Goal: Task Accomplishment & Management: Use online tool/utility

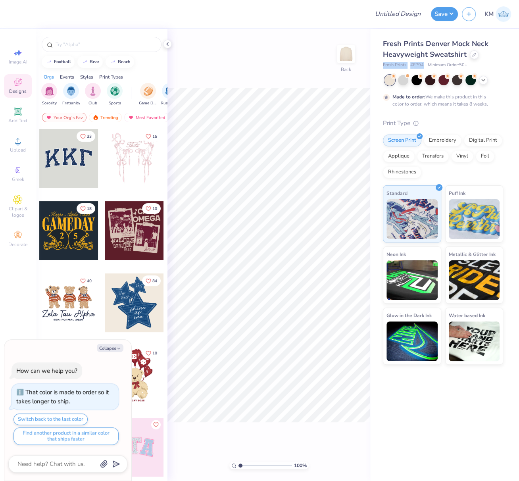
drag, startPoint x: 381, startPoint y: 65, endPoint x: 463, endPoint y: 92, distance: 86.0
click at [424, 66] on div "Fresh Prints Denver Mock Neck Heavyweight Sweatshirt Fresh Prints # FP94 Minimu…" at bounding box center [444, 197] width 149 height 336
copy div "Fresh Prints # FP94"
click at [16, 147] on span "Upload" at bounding box center [18, 150] width 16 height 6
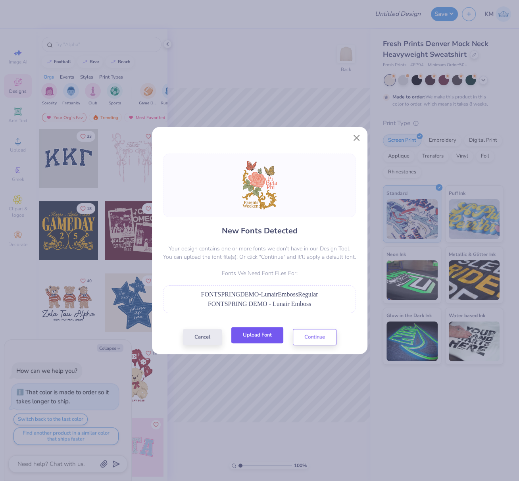
click at [249, 333] on button "Upload Font" at bounding box center [257, 335] width 52 height 16
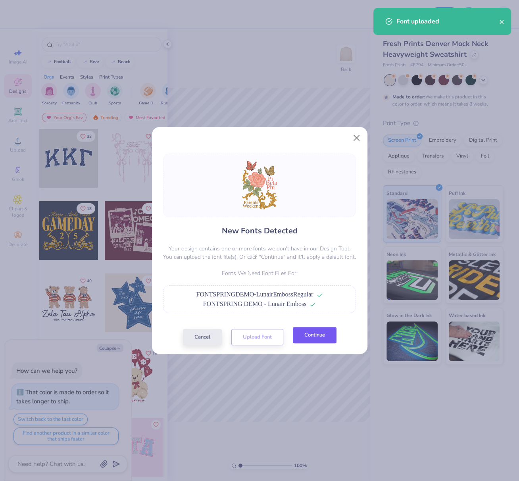
click at [322, 333] on button "Continue" at bounding box center [315, 335] width 44 height 16
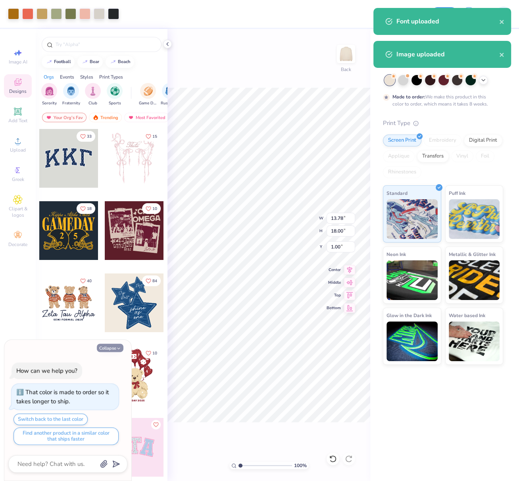
click at [118, 349] on icon "button" at bounding box center [118, 348] width 5 height 5
type textarea "x"
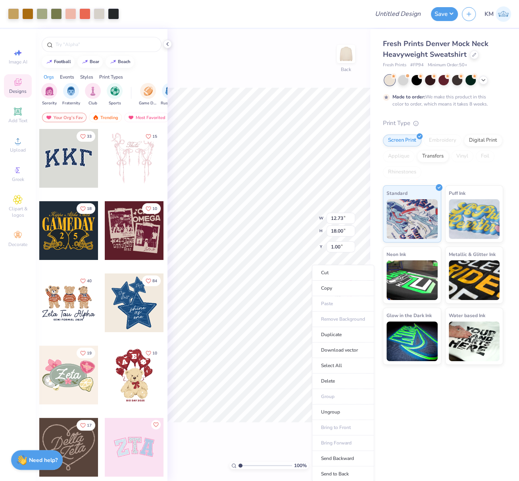
click at [331, 472] on li "Send to Back" at bounding box center [343, 473] width 62 height 15
type input "6.77"
type input "1.32"
type input "15.63"
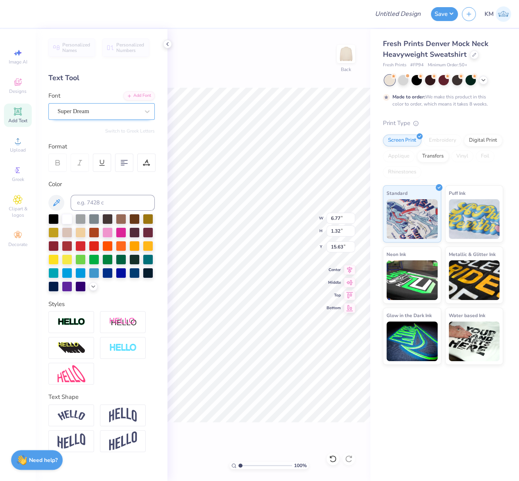
click at [94, 111] on div "Super Dream" at bounding box center [98, 111] width 83 height 12
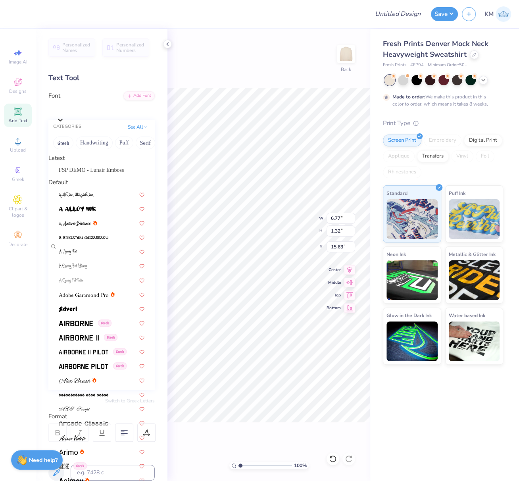
drag, startPoint x: 92, startPoint y: 169, endPoint x: 116, endPoint y: 190, distance: 32.1
click at [92, 169] on div "FSP DEMO - Lunair Emboss" at bounding box center [102, 170] width 100 height 13
type input "5.49"
type input "1.15"
type input "15.83"
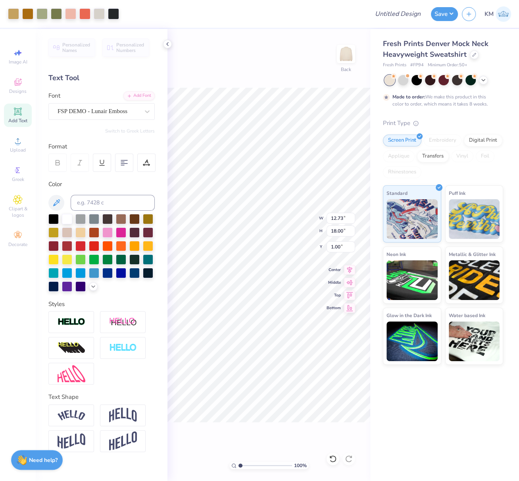
type input "7.46"
type input "1.32"
type input "16.96"
click at [91, 110] on div "Super Dream" at bounding box center [98, 111] width 83 height 12
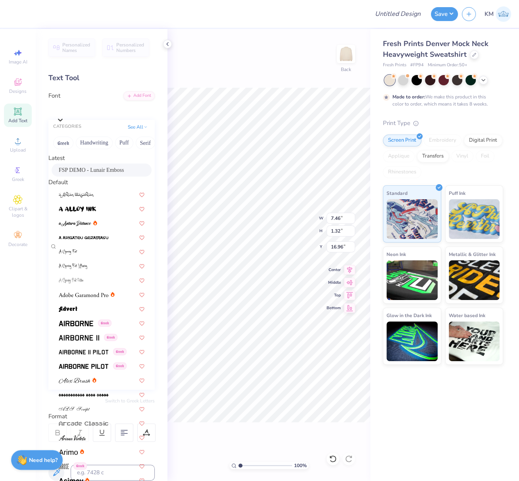
drag, startPoint x: 90, startPoint y: 171, endPoint x: 148, endPoint y: 247, distance: 96.5
click at [90, 171] on span "FSP DEMO - Lunair Emboss" at bounding box center [91, 170] width 65 height 8
type input "6.28"
type input "1.17"
type input "17.15"
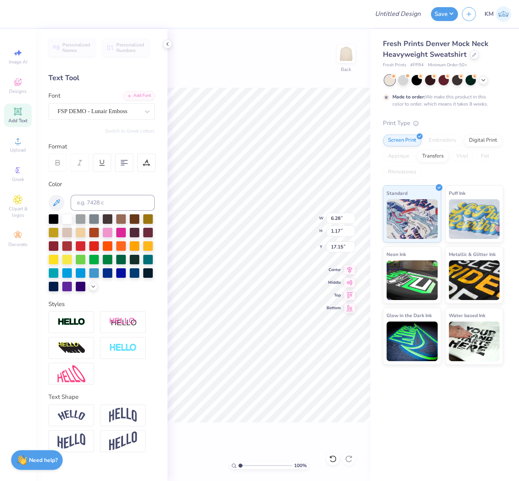
type input "2.48"
type input "15.83"
type input "1.91"
type input "1.62"
type input "6.52"
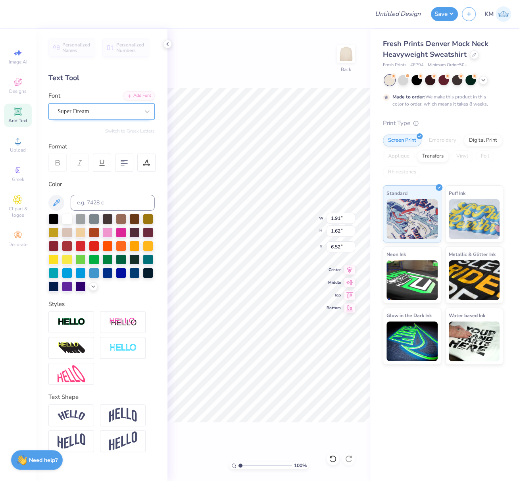
click at [87, 109] on div "Super Dream" at bounding box center [98, 111] width 83 height 12
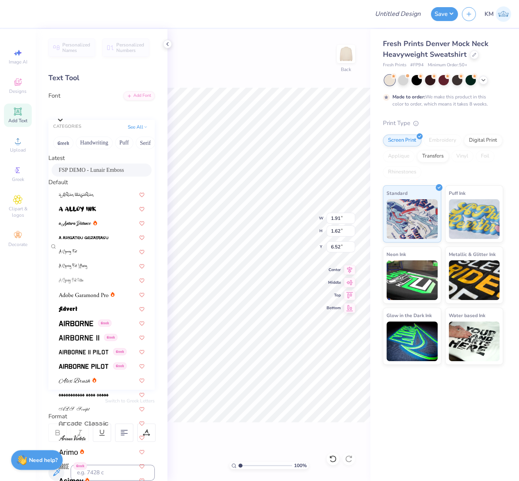
click at [86, 173] on span "FSP DEMO - Lunair Emboss" at bounding box center [91, 170] width 65 height 8
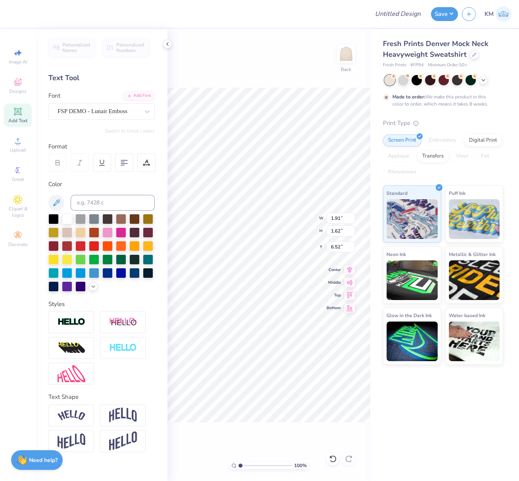
type input "2.58"
type input "1.42"
type input "6.78"
type input "5.01"
type input "1.68"
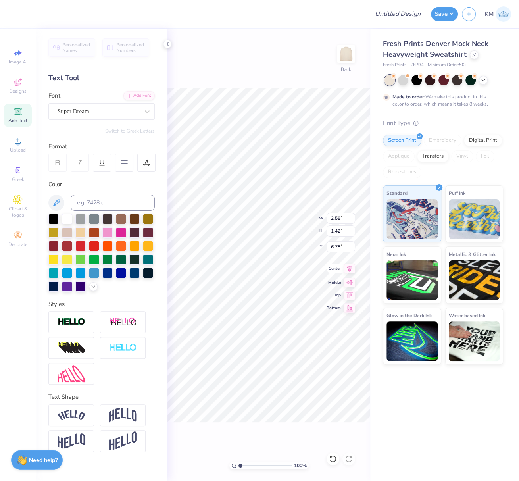
type input "8.09"
click at [91, 107] on div "Super Dream" at bounding box center [98, 111] width 83 height 12
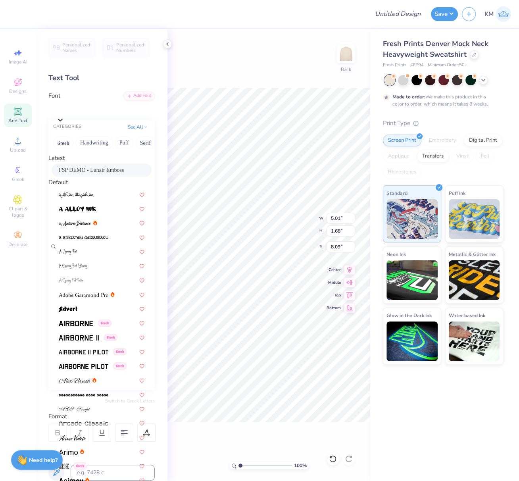
click at [91, 174] on span "FSP DEMO - Lunair Emboss" at bounding box center [91, 170] width 65 height 8
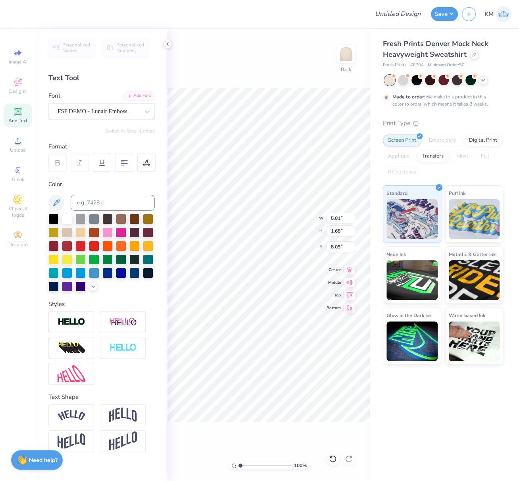
type input "4.14"
type input "1.52"
type input "8.31"
type input "3.28"
type input "1.68"
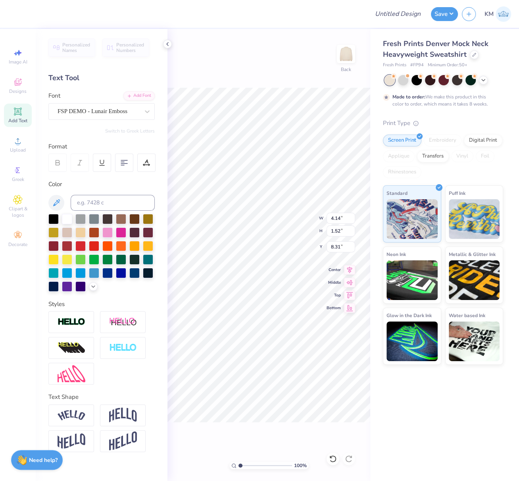
type input "10.00"
click at [110, 110] on div "Super Dream" at bounding box center [98, 111] width 83 height 12
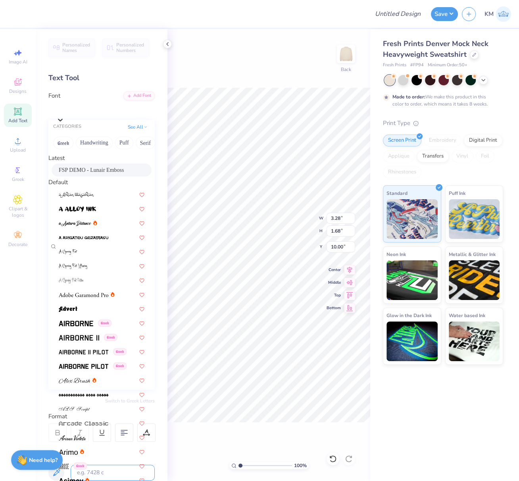
drag, startPoint x: 98, startPoint y: 173, endPoint x: 152, endPoint y: 196, distance: 58.3
click at [98, 173] on span "FSP DEMO - Lunair Emboss" at bounding box center [91, 170] width 65 height 8
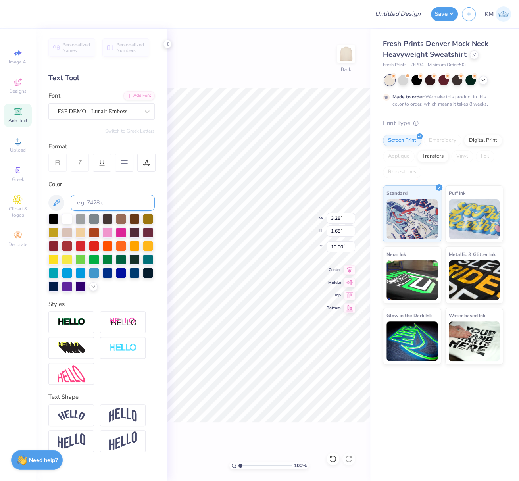
type input "3.68"
type input "1.47"
type input "10.21"
type input "4.14"
type input "1.52"
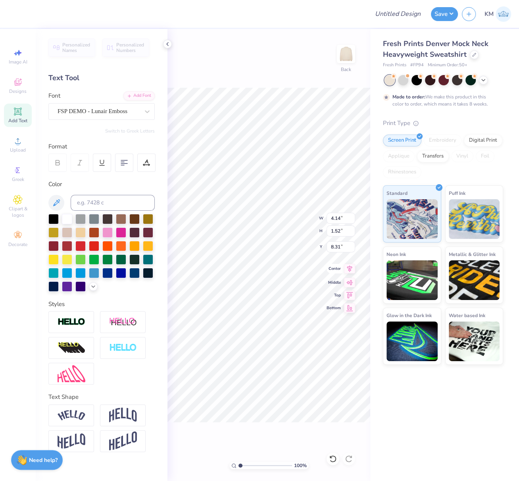
type input "8.48"
click at [350, 270] on icon at bounding box center [349, 269] width 5 height 7
type input "3.68"
type input "1.47"
type input "10.21"
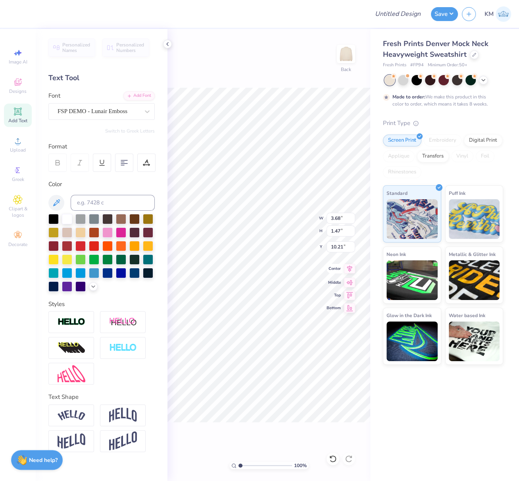
click at [351, 269] on icon at bounding box center [349, 269] width 11 height 10
type input "2.58"
type input "1.42"
type input "6.78"
click at [350, 270] on icon at bounding box center [349, 269] width 5 height 7
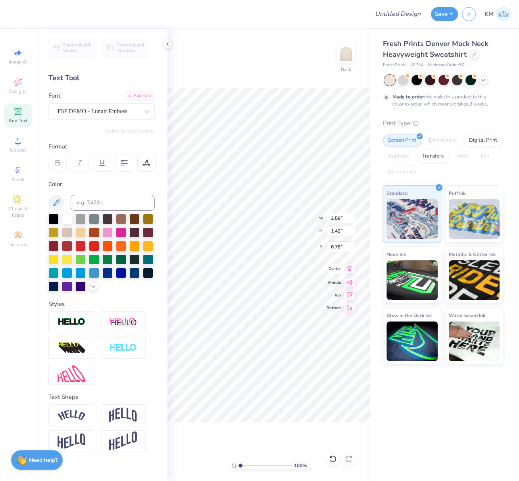
type input "4.14"
type input "4.90"
type input "6.84"
drag, startPoint x: 342, startPoint y: 231, endPoint x: 328, endPoint y: 229, distance: 14.0
click at [329, 229] on input "18.00" at bounding box center [341, 230] width 29 height 11
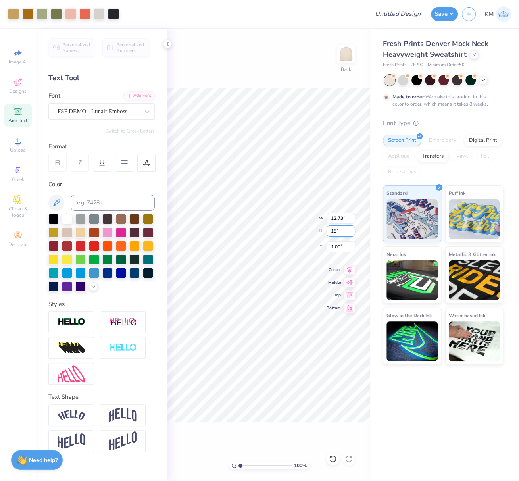
type input "15"
type input "10.61"
type input "15.00"
drag, startPoint x: 340, startPoint y: 246, endPoint x: 331, endPoint y: 246, distance: 9.1
click at [332, 246] on input "2.50" at bounding box center [341, 246] width 29 height 11
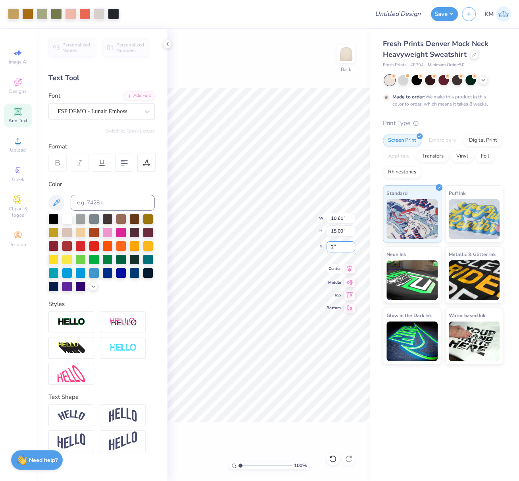
type input "2.00"
click at [351, 268] on icon at bounding box center [349, 269] width 11 height 10
click at [408, 15] on input "Design Title" at bounding box center [407, 14] width 39 height 16
paste input "FPS239859"
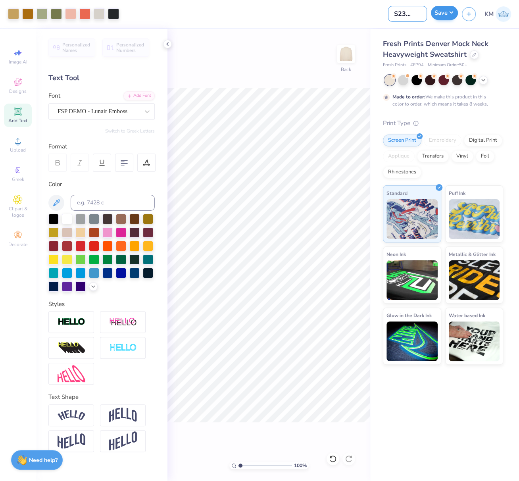
type input "FPS239859"
click at [447, 14] on button "Save" at bounding box center [444, 13] width 27 height 14
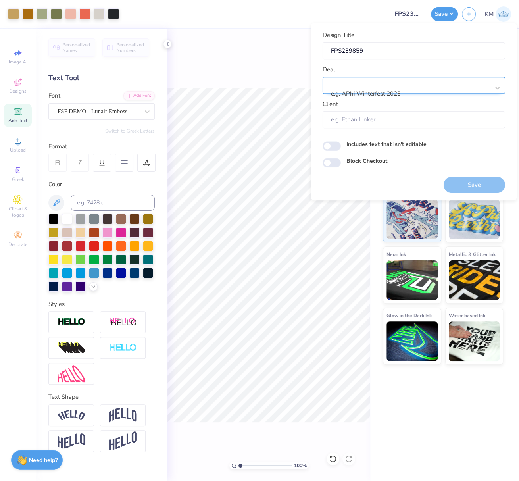
click at [395, 86] on div at bounding box center [411, 83] width 158 height 11
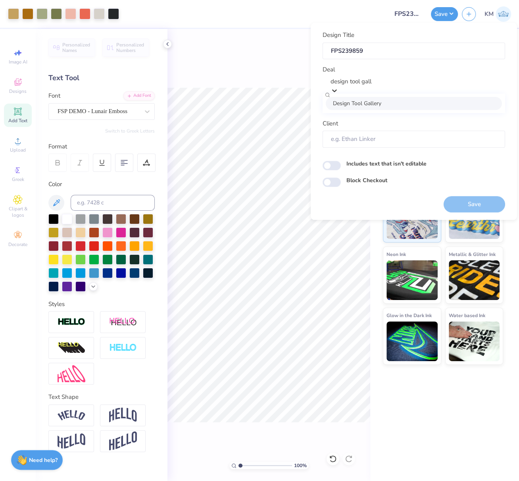
click at [369, 106] on div "Design Tool Gallery" at bounding box center [414, 103] width 176 height 13
type input "design tool gall"
type input "Design Tool Gallery User"
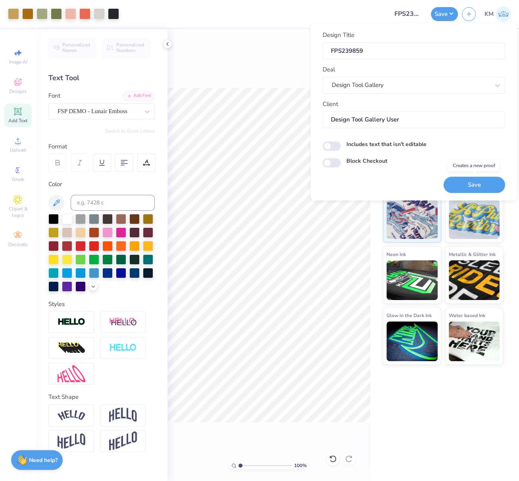
click at [473, 181] on button "Save" at bounding box center [475, 185] width 62 height 16
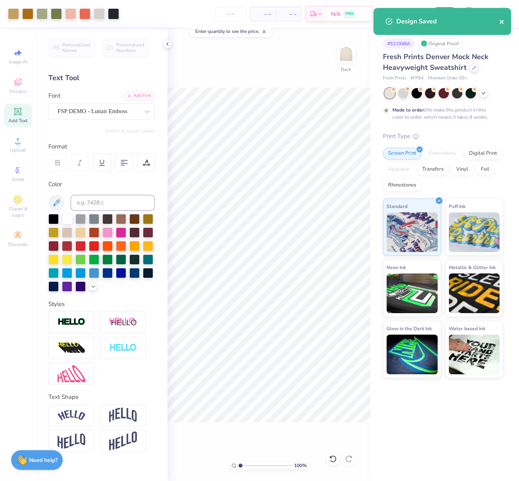
click at [503, 23] on icon "close" at bounding box center [502, 22] width 6 height 6
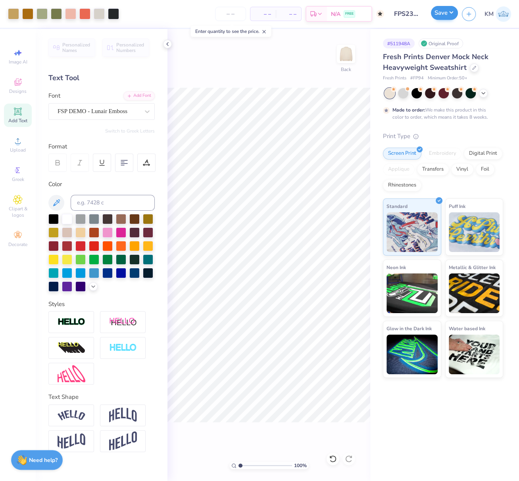
click at [450, 13] on div "Design Saved" at bounding box center [442, 24] width 141 height 36
drag, startPoint x: 453, startPoint y: 15, endPoint x: 455, endPoint y: 20, distance: 5.5
click at [453, 15] on button "Save" at bounding box center [444, 14] width 27 height 14
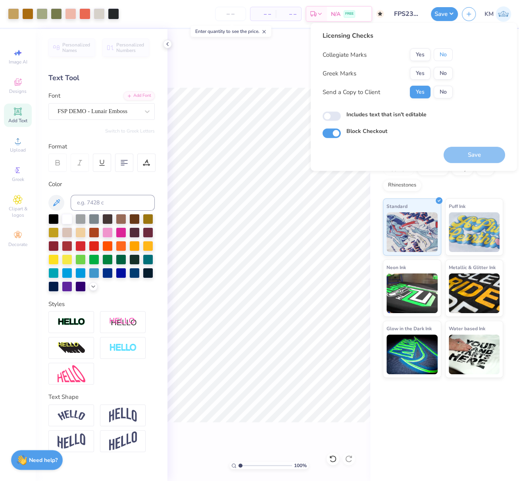
drag, startPoint x: 447, startPoint y: 56, endPoint x: 445, endPoint y: 63, distance: 6.7
click at [446, 58] on button "No" at bounding box center [443, 54] width 19 height 13
click at [427, 71] on button "Yes" at bounding box center [420, 73] width 21 height 13
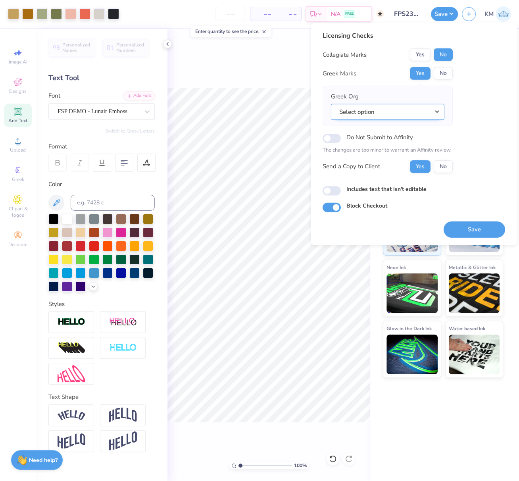
drag, startPoint x: 436, startPoint y: 108, endPoint x: 441, endPoint y: 113, distance: 6.5
click at [437, 108] on button "Select option" at bounding box center [388, 112] width 114 height 16
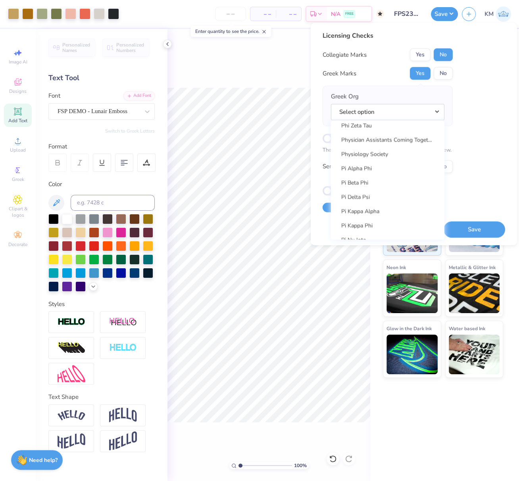
scroll to position [4506, 0]
click at [367, 181] on link "Pi Beta Phi" at bounding box center [387, 182] width 107 height 13
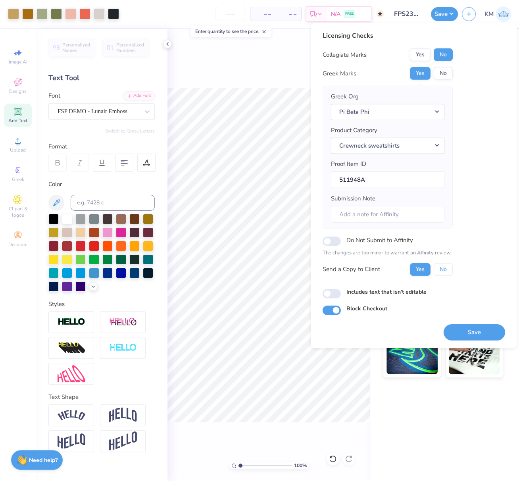
drag, startPoint x: 444, startPoint y: 269, endPoint x: 451, endPoint y: 280, distance: 12.7
click at [444, 269] on button "No" at bounding box center [443, 269] width 19 height 13
click at [472, 334] on button "Save" at bounding box center [475, 332] width 62 height 16
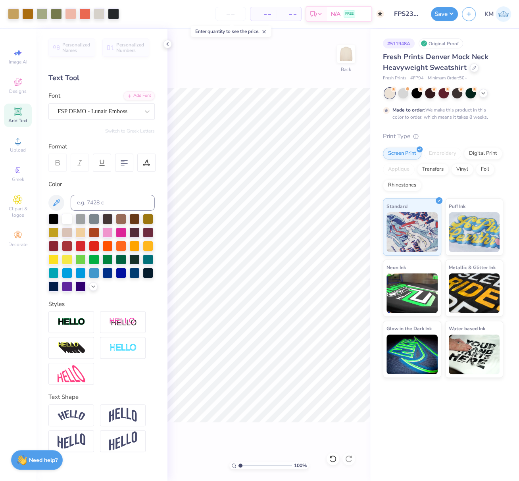
drag, startPoint x: 279, startPoint y: 67, endPoint x: 288, endPoint y: 60, distance: 10.7
click at [279, 67] on div "100 % Back" at bounding box center [269, 255] width 203 height 452
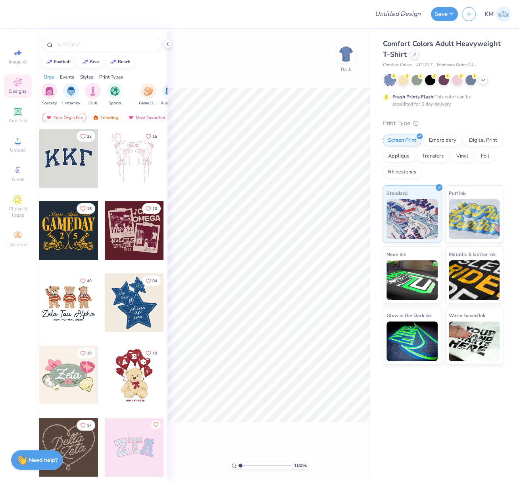
drag, startPoint x: 485, startPoint y: 81, endPoint x: 483, endPoint y: 87, distance: 6.7
click at [485, 81] on icon at bounding box center [483, 80] width 6 height 6
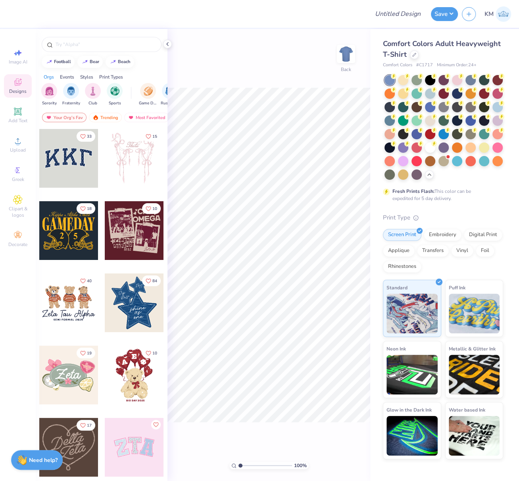
click at [414, 60] on div "Comfort Colors Adult Heavyweight T-Shirt Comfort Colors # C1717 Minimum Order: …" at bounding box center [443, 54] width 120 height 30
click at [414, 54] on icon at bounding box center [414, 54] width 4 height 4
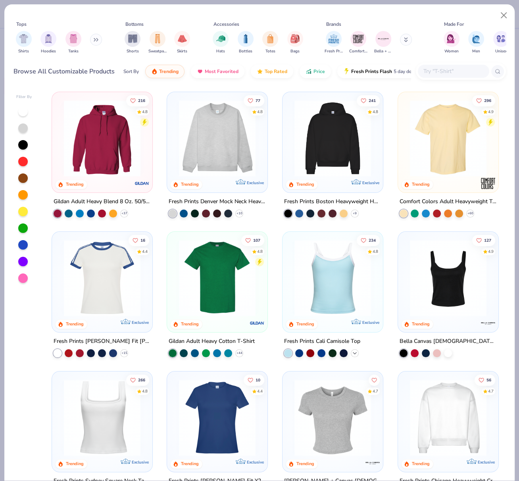
click at [352, 350] on icon at bounding box center [355, 353] width 6 height 6
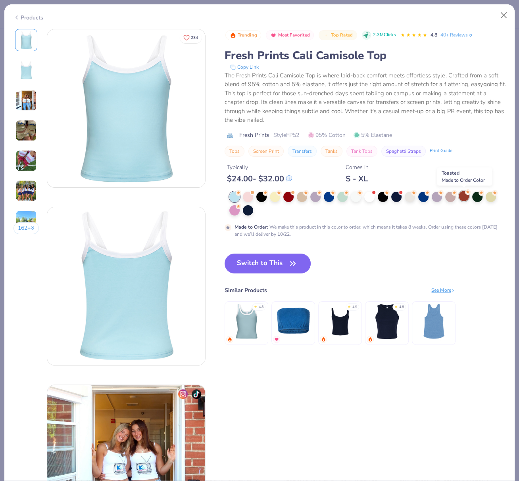
click at [467, 195] on div at bounding box center [464, 196] width 10 height 10
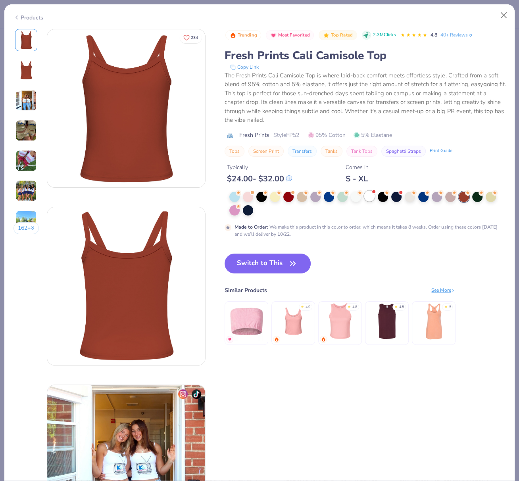
click at [370, 195] on div at bounding box center [369, 196] width 10 height 10
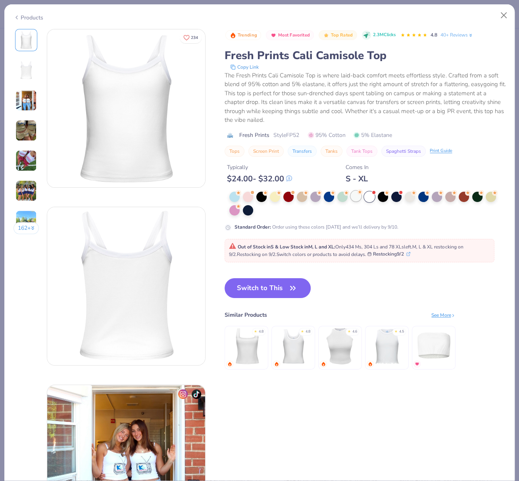
click at [353, 194] on div at bounding box center [356, 196] width 10 height 10
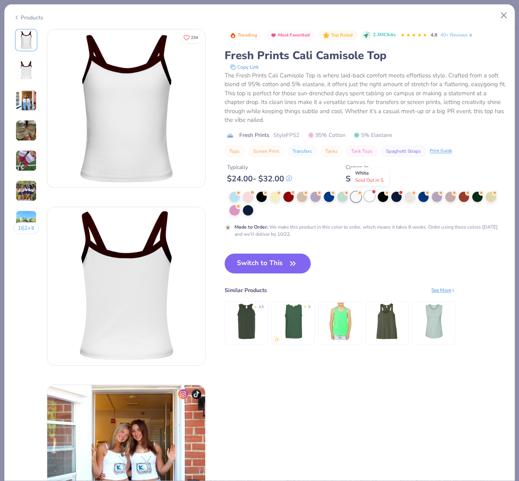
click at [369, 196] on div at bounding box center [369, 196] width 10 height 10
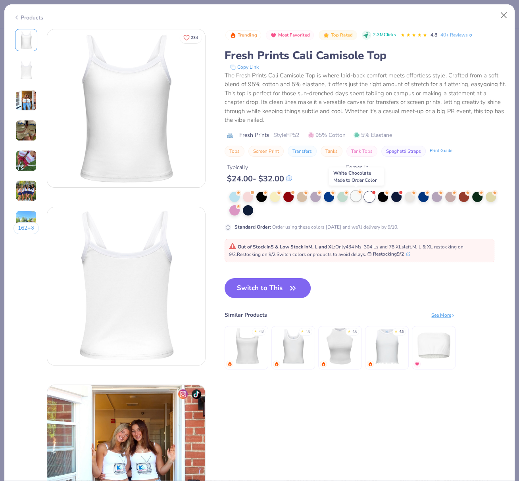
click at [359, 197] on div at bounding box center [356, 196] width 10 height 10
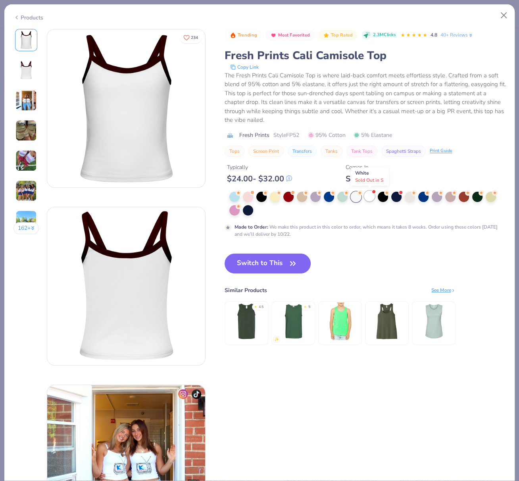
click at [371, 198] on div at bounding box center [369, 196] width 10 height 10
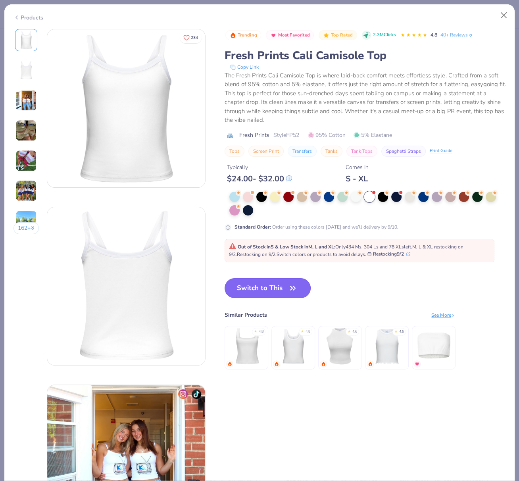
click at [264, 290] on button "Switch to This" at bounding box center [268, 288] width 86 height 20
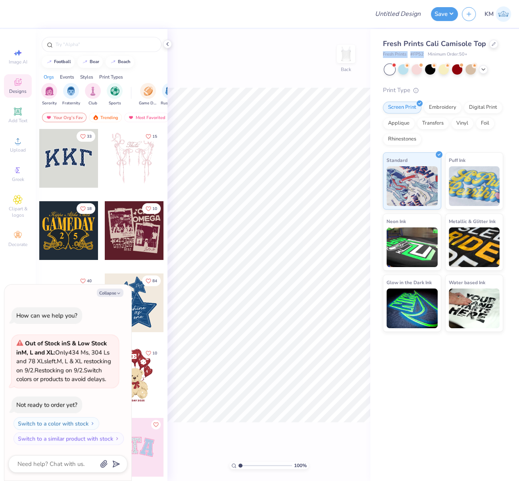
drag, startPoint x: 382, startPoint y: 55, endPoint x: 423, endPoint y: 55, distance: 40.5
click at [423, 55] on div "Fresh Prints Cali Camisole Top Fresh Prints # FP52 Minimum Order: 50 + Print Ty…" at bounding box center [444, 180] width 149 height 303
copy div "Fresh Prints # FP52"
click at [15, 143] on icon at bounding box center [18, 141] width 10 height 10
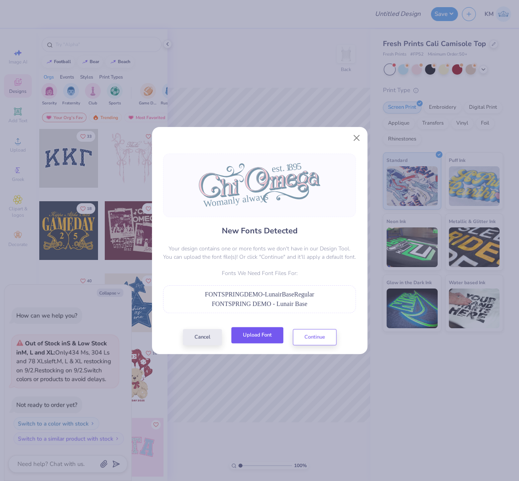
click at [264, 332] on button "Upload Font" at bounding box center [257, 335] width 52 height 16
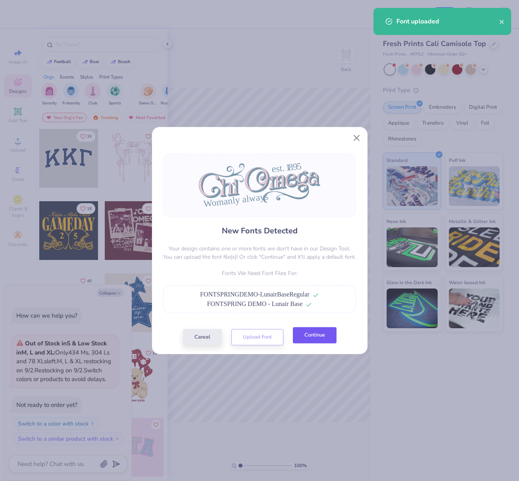
click at [311, 342] on button "Continue" at bounding box center [315, 335] width 44 height 16
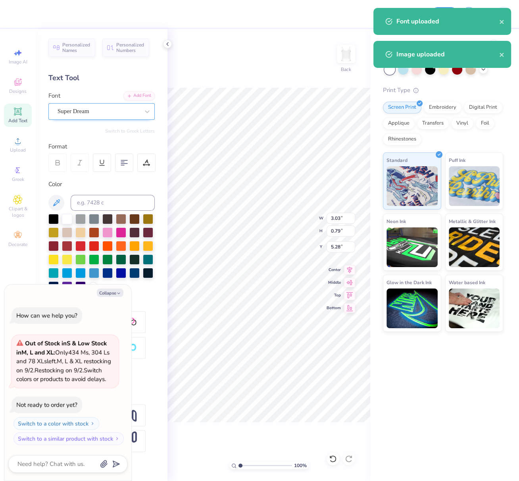
click at [104, 105] on div "Super Dream" at bounding box center [98, 111] width 83 height 12
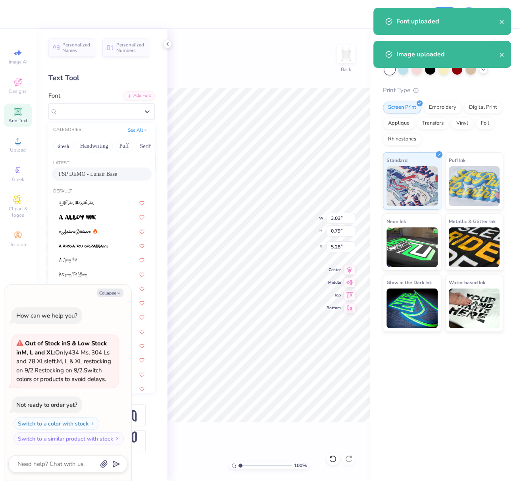
drag, startPoint x: 81, startPoint y: 172, endPoint x: 104, endPoint y: 197, distance: 33.2
click at [81, 172] on span "FSP DEMO - Lunair Base" at bounding box center [88, 174] width 58 height 8
type textarea "x"
type input "2.27"
type input "0.56"
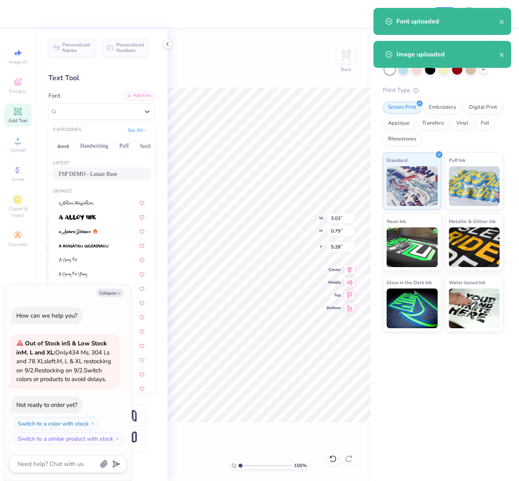
type input "5.45"
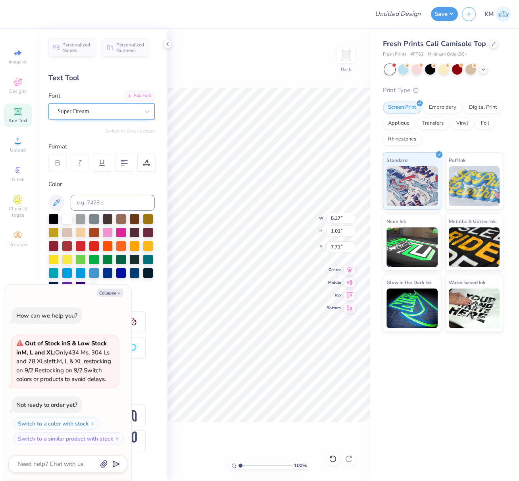
click at [96, 113] on div "Super Dream" at bounding box center [98, 111] width 83 height 12
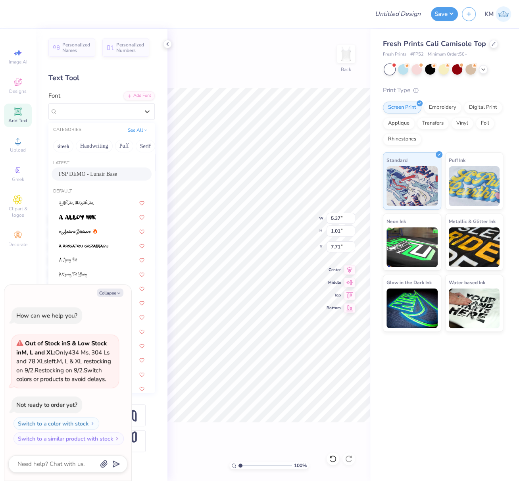
drag, startPoint x: 92, startPoint y: 174, endPoint x: 97, endPoint y: 188, distance: 14.6
click at [92, 174] on span "FSP DEMO - Lunair Base" at bounding box center [88, 174] width 58 height 8
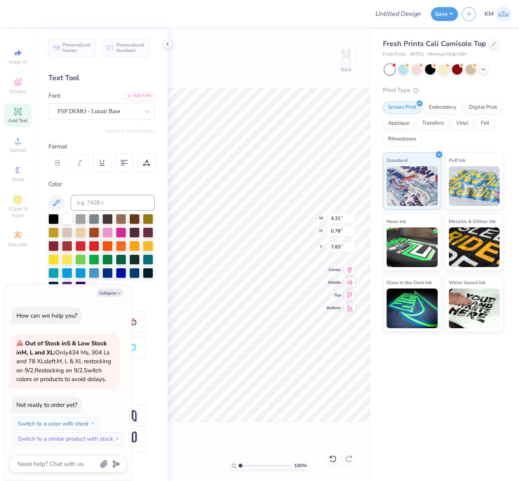
type textarea "x"
type input "4.31"
type input "0.78"
type input "7.83"
type textarea "x"
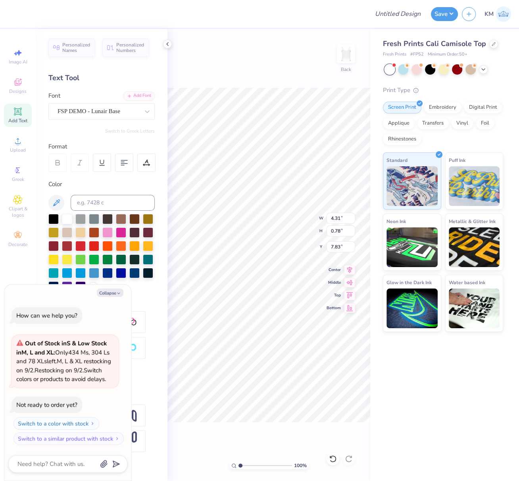
type input "7.88"
type textarea "x"
click at [326, 220] on div "100 % Back W 9.2 9.2 " H 3.24 3.24 " Y 5.42 5.42 " Center Middle Top Bottom" at bounding box center [269, 255] width 203 height 452
type input "9.2"
type textarea "x"
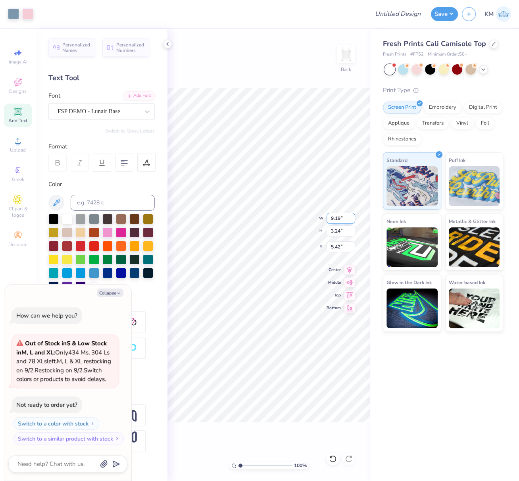
drag, startPoint x: 339, startPoint y: 221, endPoint x: 327, endPoint y: 220, distance: 12.7
click at [329, 220] on input "9.19" at bounding box center [341, 218] width 29 height 11
type input "7"
type textarea "x"
type input "7.00"
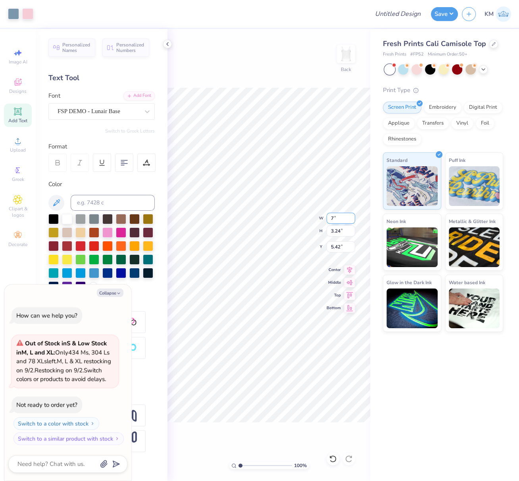
type input "2.47"
drag, startPoint x: 340, startPoint y: 245, endPoint x: 327, endPoint y: 251, distance: 14.0
click at [331, 245] on input "5.80" at bounding box center [341, 246] width 29 height 11
type input "2.5"
type textarea "x"
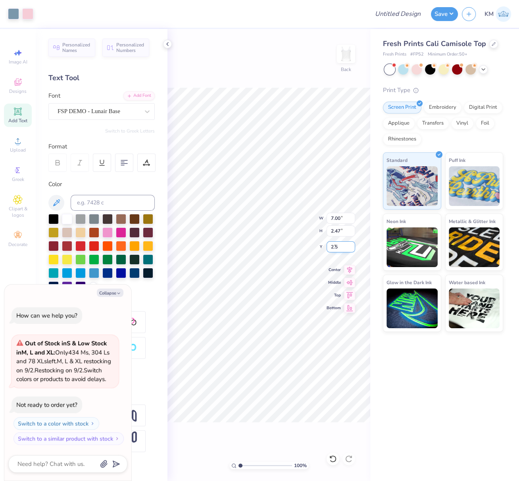
type input "2.50"
click at [350, 270] on icon at bounding box center [349, 269] width 11 height 10
type textarea "x"
click at [407, 13] on input "Design Title" at bounding box center [407, 14] width 39 height 16
paste input "Fresh Prints #FP52"
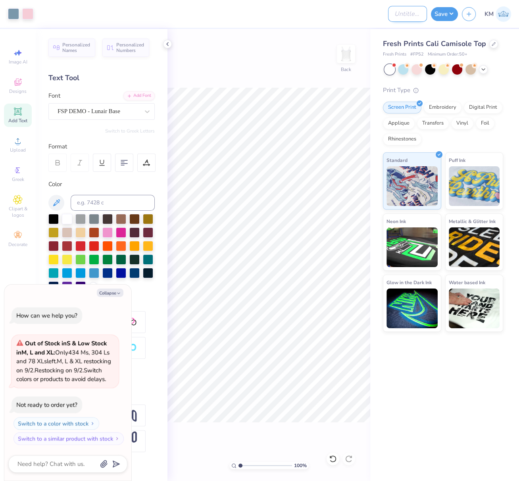
type input "Fresh Prints #FP52"
type textarea "x"
drag, startPoint x: 418, startPoint y: 12, endPoint x: 338, endPoint y: 10, distance: 80.2
click at [341, 10] on div "Art colors Design Title Fresh Prints #FP52 Save KM" at bounding box center [259, 14] width 519 height 28
paste input "PS239886"
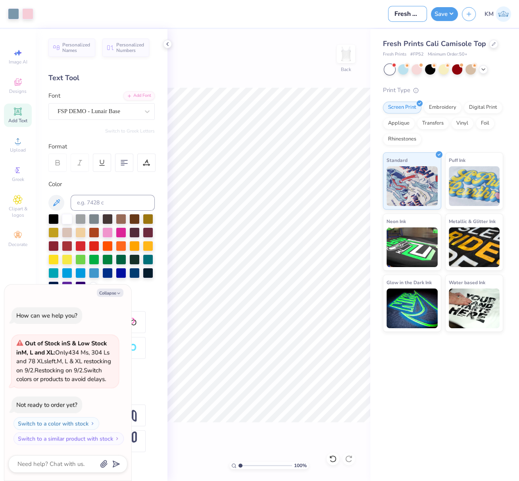
type input "FPS239886"
type textarea "x"
type input "FPS239886"
click at [445, 12] on button "Save" at bounding box center [444, 13] width 27 height 14
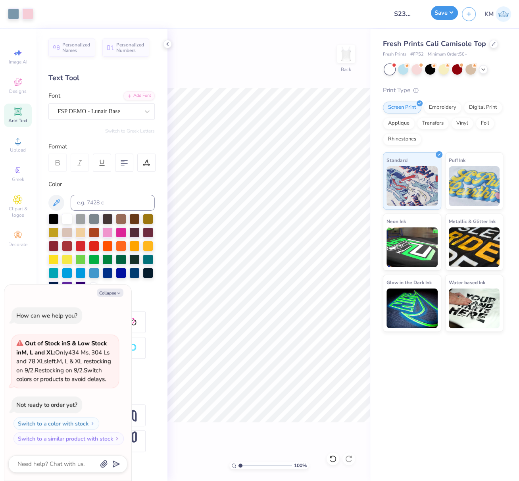
type textarea "x"
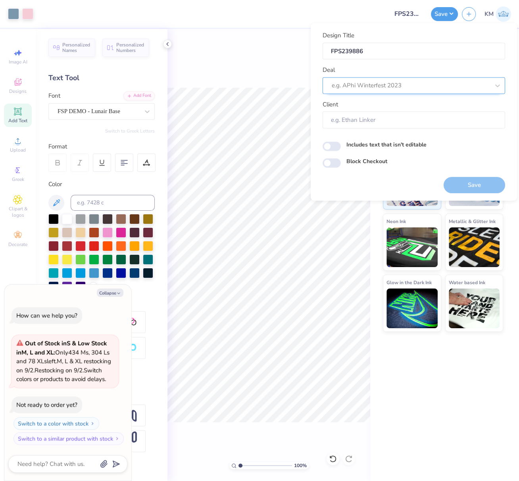
click at [404, 84] on div at bounding box center [411, 85] width 158 height 11
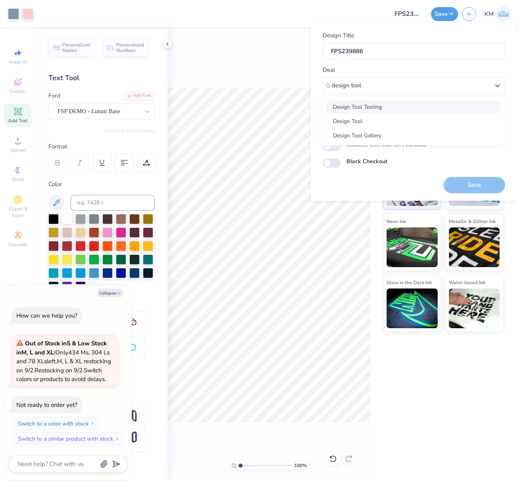
click at [397, 104] on div "Design Tool Testing" at bounding box center [414, 106] width 176 height 13
type input "design tool"
type textarea "x"
type input "Virajita Sharma"
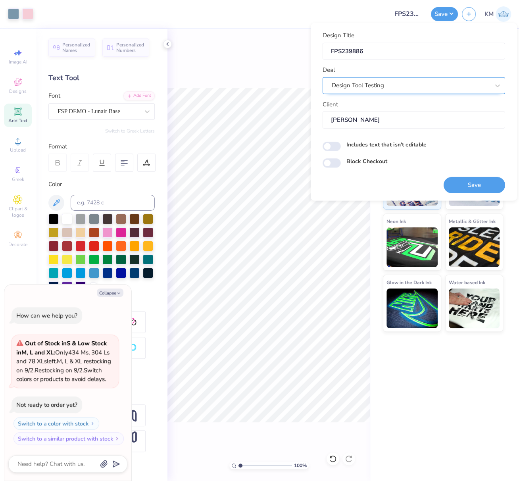
click at [403, 85] on div "Design Tool Testing" at bounding box center [411, 85] width 160 height 12
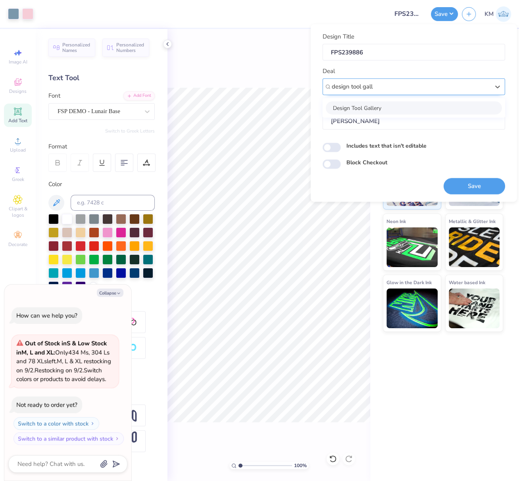
click at [406, 105] on div "Design Tool Gallery" at bounding box center [414, 107] width 176 height 13
type input "design tool gall"
type textarea "x"
type input "Design Tool Gallery User"
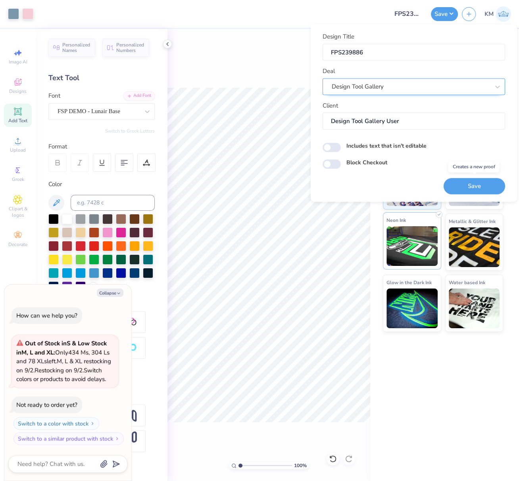
click at [482, 183] on button "Save" at bounding box center [475, 186] width 62 height 16
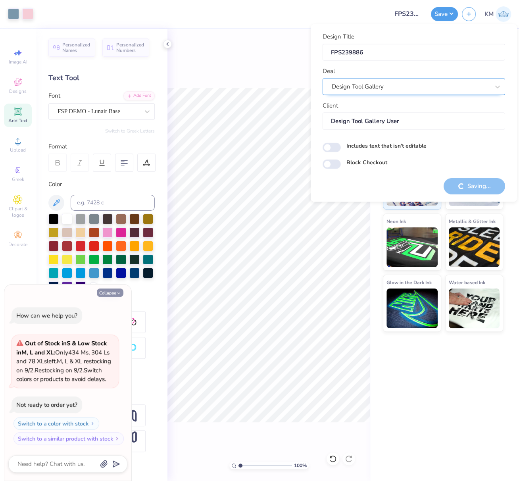
click at [112, 289] on button "Collapse" at bounding box center [110, 293] width 27 height 8
type textarea "x"
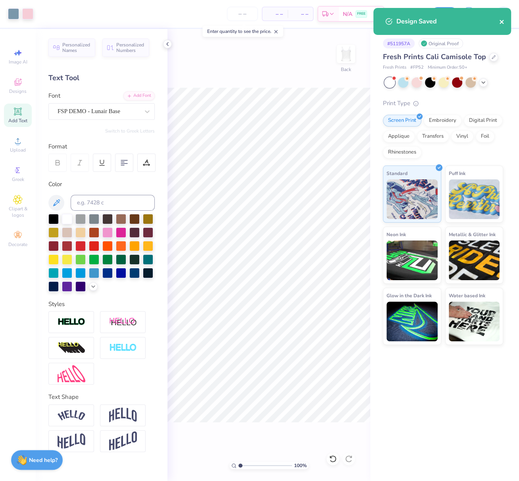
click at [503, 21] on icon "close" at bounding box center [502, 22] width 6 height 6
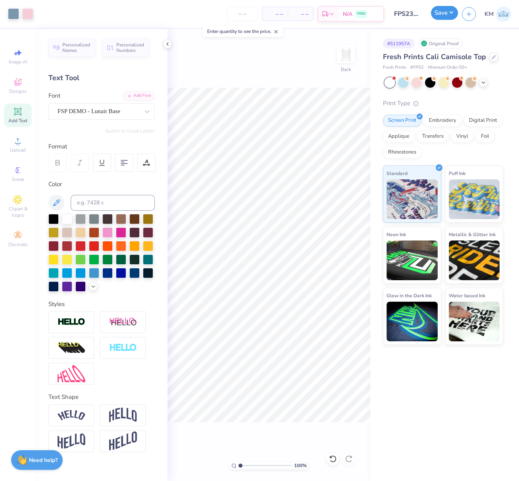
drag, startPoint x: 449, startPoint y: 12, endPoint x: 455, endPoint y: 17, distance: 7.6
click at [450, 12] on button "Save" at bounding box center [444, 13] width 27 height 14
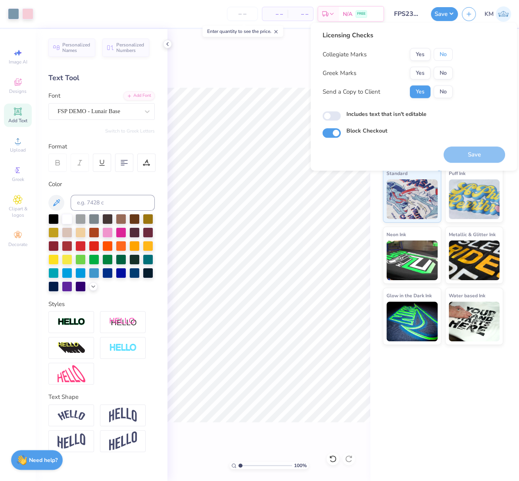
click at [445, 56] on button "No" at bounding box center [443, 54] width 19 height 13
click at [423, 74] on button "Yes" at bounding box center [420, 73] width 21 height 13
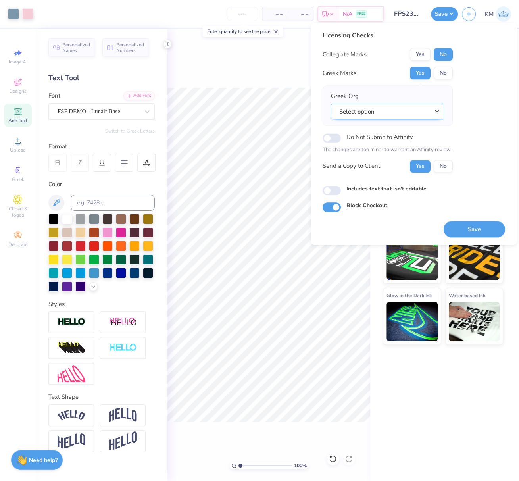
drag, startPoint x: 437, startPoint y: 110, endPoint x: 441, endPoint y: 118, distance: 9.4
click at [437, 110] on button "Select option" at bounding box center [388, 112] width 114 height 16
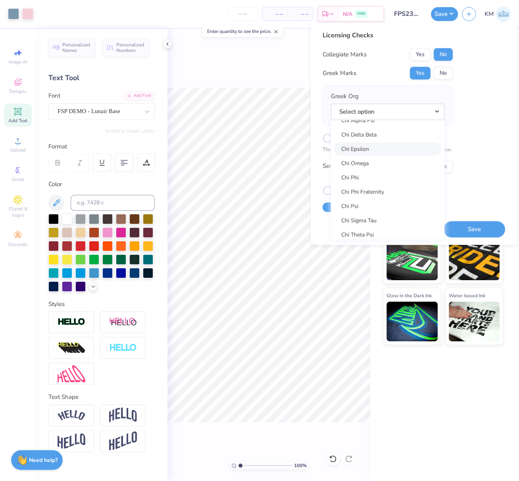
scroll to position [1441, 0]
click at [379, 172] on link "Chi Omega" at bounding box center [387, 174] width 107 height 13
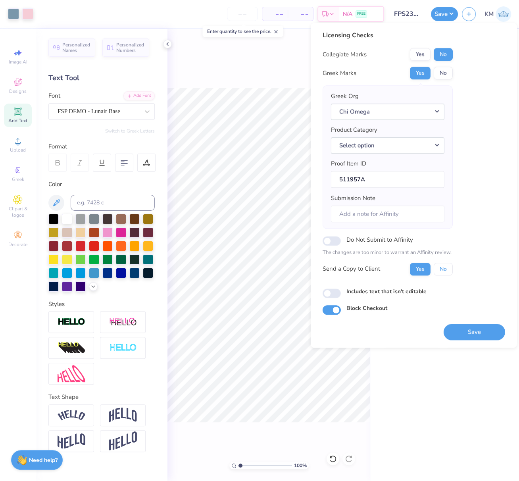
drag, startPoint x: 447, startPoint y: 267, endPoint x: 455, endPoint y: 279, distance: 14.9
click at [447, 269] on button "No" at bounding box center [443, 269] width 19 height 13
click at [484, 328] on button "Save" at bounding box center [475, 332] width 62 height 16
